Goal: Subscribe to service/newsletter

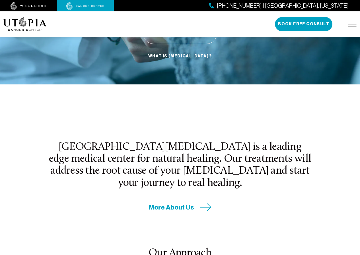
scroll to position [154, 0]
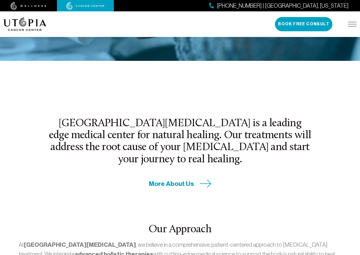
click at [161, 188] on span "More About Us" at bounding box center [171, 183] width 45 height 9
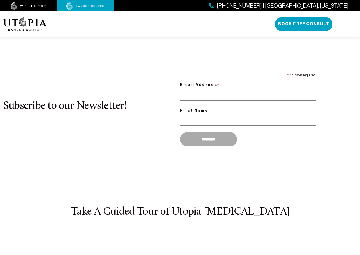
scroll to position [1979, 0]
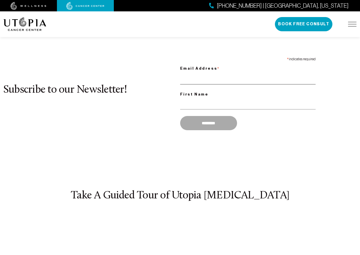
click at [193, 84] on input "Email Address *" at bounding box center [248, 79] width 136 height 12
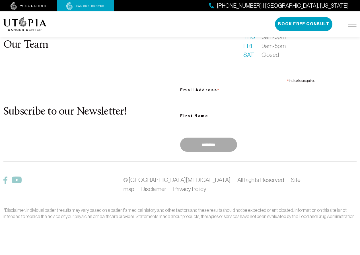
scroll to position [3180, 0]
type input "**********"
click at [193, 253] on footer "What is [MEDICAL_DATA]? About Us Patient Stories FAQ Our Team Becoming a patien…" at bounding box center [180, 83] width 360 height 346
click at [207, 254] on footer "What is [MEDICAL_DATA]? About Us Patient Stories FAQ Our Team Becoming a patien…" at bounding box center [180, 83] width 360 height 346
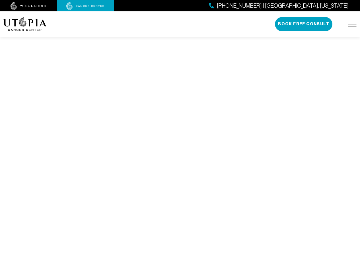
scroll to position [2137, 0]
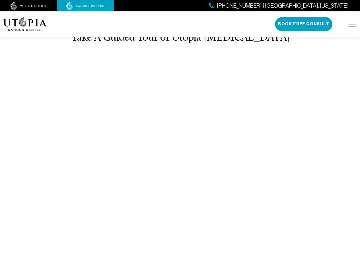
click at [193, 31] on div "About Us Treatments Patient Stories [PHONE_NUMBER] | [GEOGRAPHIC_DATA], [US_STA…" at bounding box center [179, 24] width 353 height 26
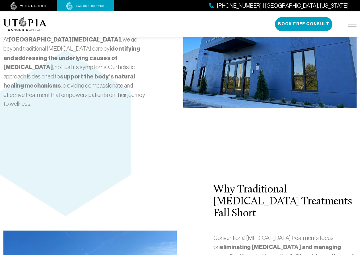
scroll to position [1153, 0]
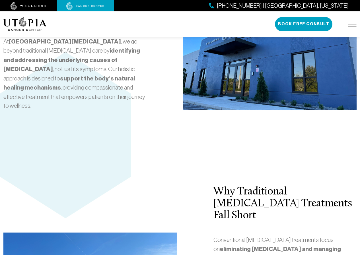
click at [193, 23] on div "About Us Treatments Patient Stories [PHONE_NUMBER] | [GEOGRAPHIC_DATA], [US_STA…" at bounding box center [179, 24] width 353 height 26
click at [207, 89] on img at bounding box center [269, 45] width 173 height 130
click at [207, 110] on img at bounding box center [269, 45] width 173 height 130
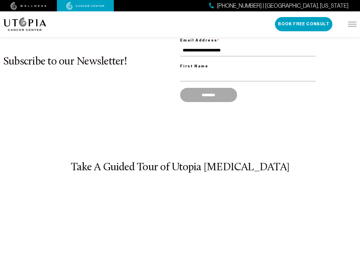
scroll to position [2042, 0]
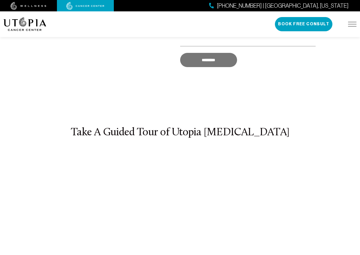
click at [222, 67] on input "*********" at bounding box center [208, 60] width 57 height 14
